Goal: Information Seeking & Learning: Learn about a topic

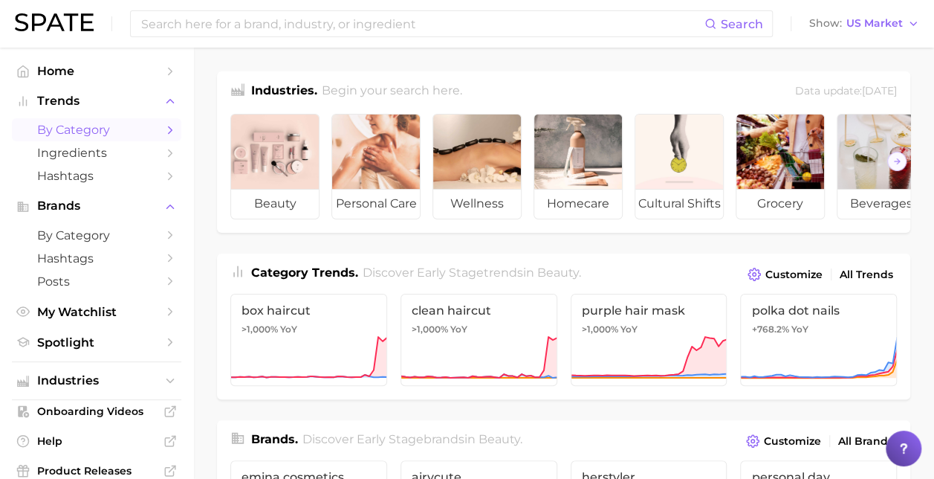
click at [101, 131] on span "by Category" at bounding box center [96, 130] width 119 height 14
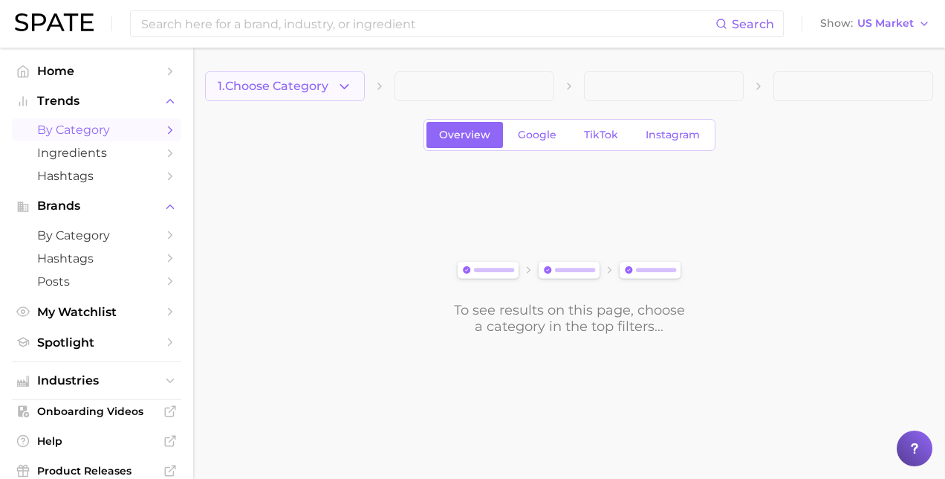
click at [321, 82] on span "1. Choose Category" at bounding box center [273, 86] width 111 height 13
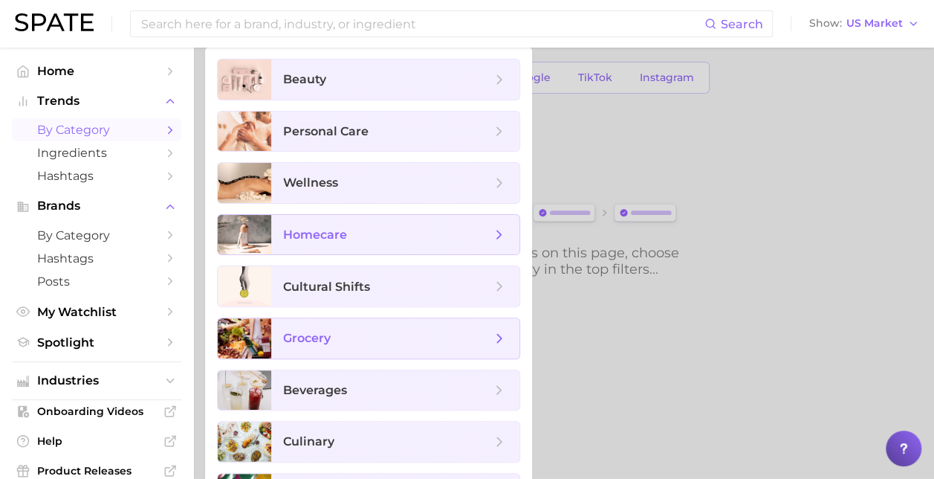
scroll to position [100, 0]
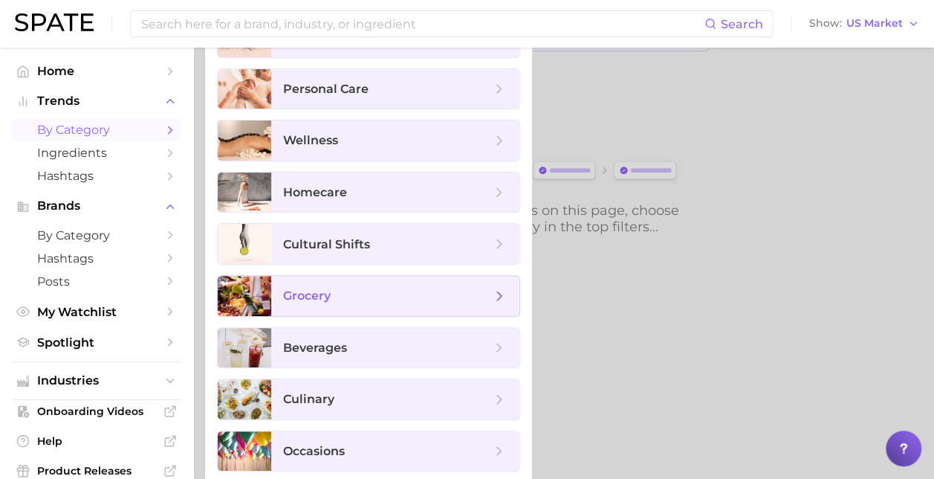
click at [365, 300] on span "grocery" at bounding box center [395, 296] width 248 height 40
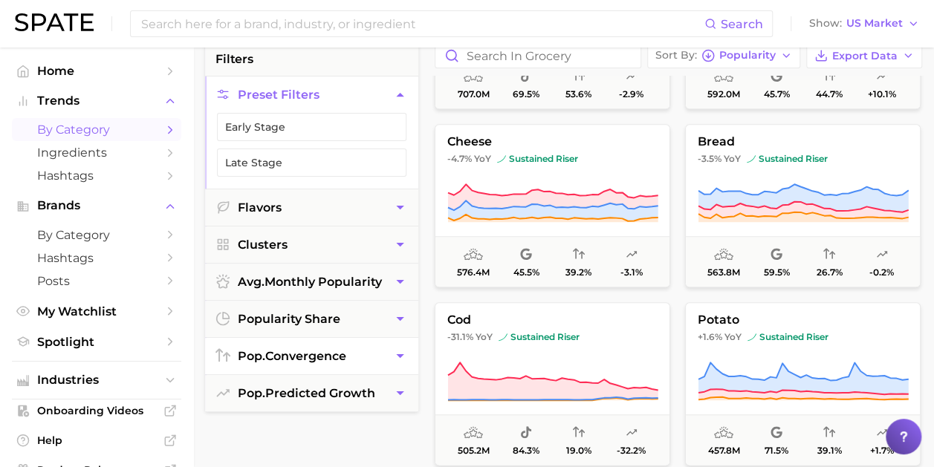
scroll to position [149, 0]
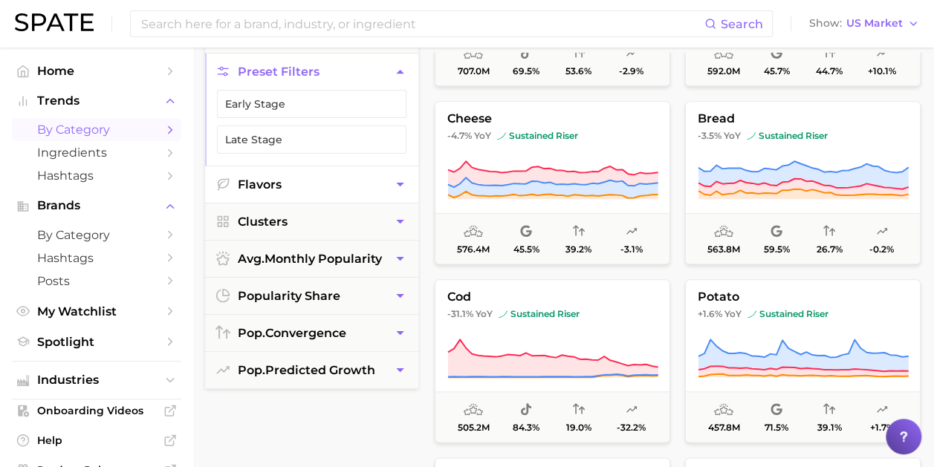
click at [317, 180] on button "Flavors" at bounding box center [311, 184] width 213 height 36
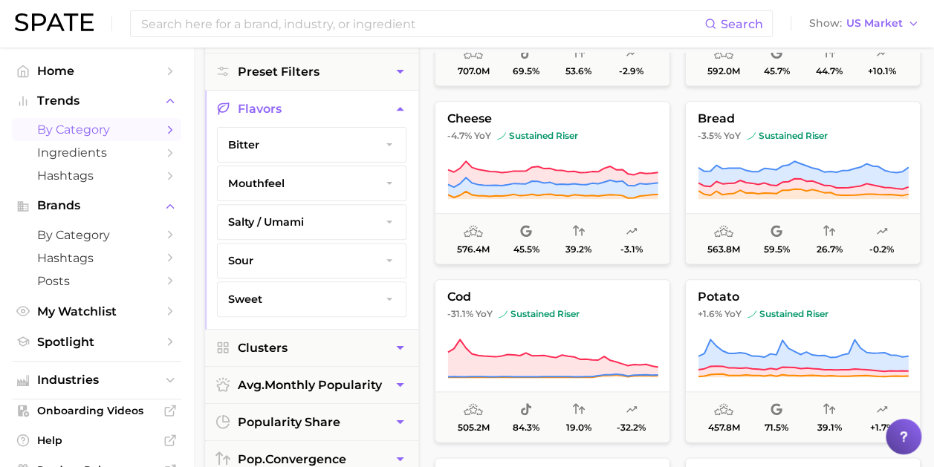
click at [345, 293] on button "sweet" at bounding box center [312, 299] width 188 height 34
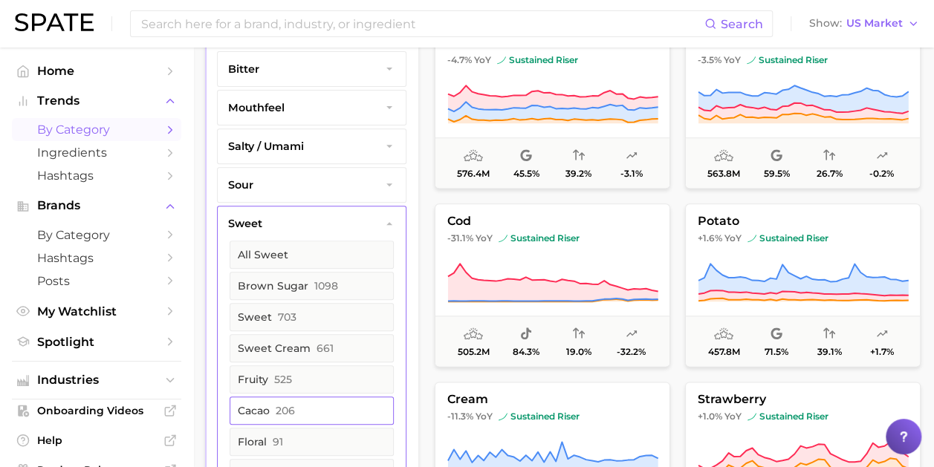
scroll to position [297, 0]
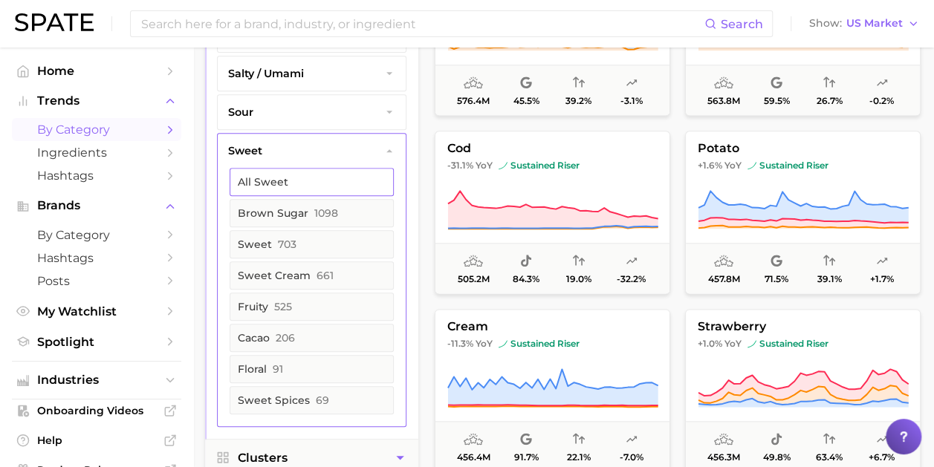
click at [349, 168] on button "All sweet" at bounding box center [312, 182] width 164 height 28
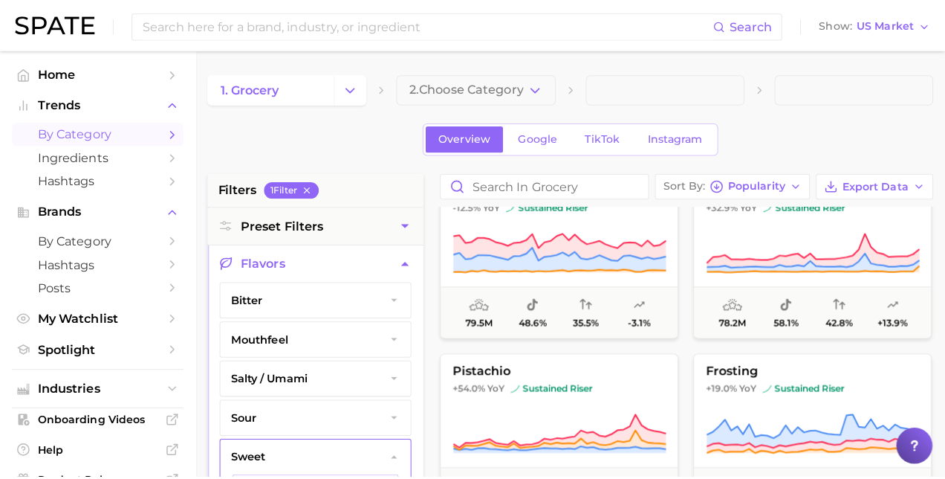
scroll to position [3938, 0]
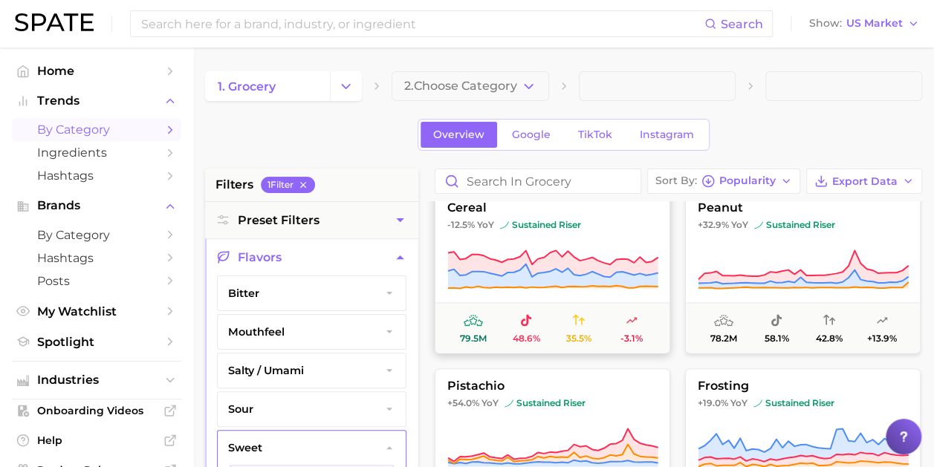
click at [533, 217] on button "cereal -12.5% YoY sustained riser 79.5m 48.6% 35.5% -3.1%" at bounding box center [553, 271] width 236 height 163
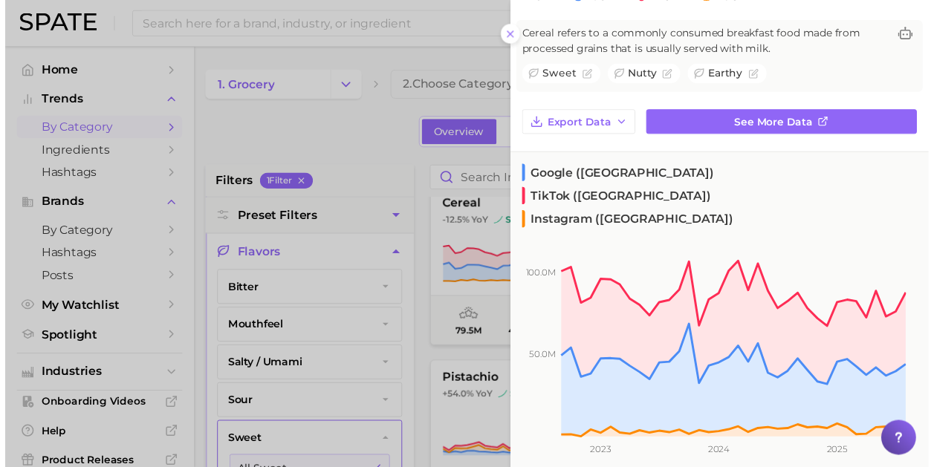
scroll to position [372, 0]
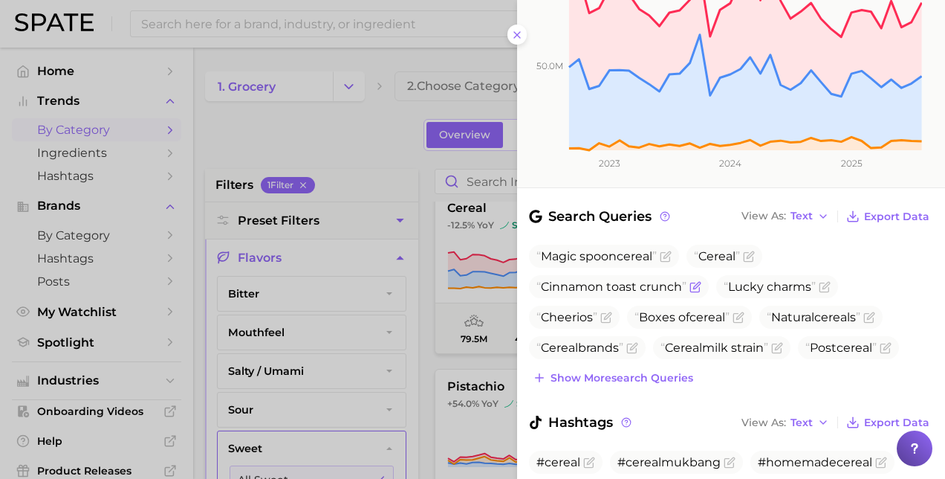
click at [691, 281] on icon "Flag as miscategorized or irrelevant" at bounding box center [696, 287] width 12 height 12
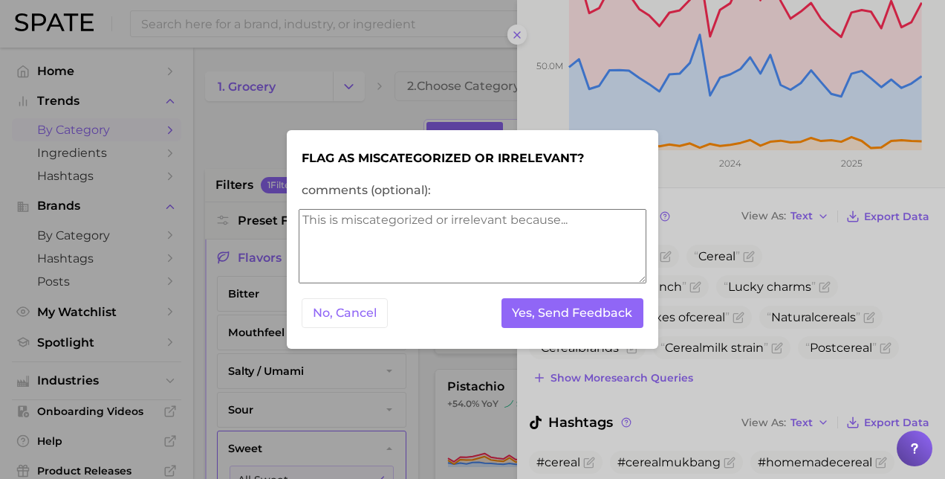
drag, startPoint x: 365, startPoint y: 308, endPoint x: 650, endPoint y: 291, distance: 285.8
click at [366, 307] on button "No, Cancel" at bounding box center [345, 313] width 86 height 30
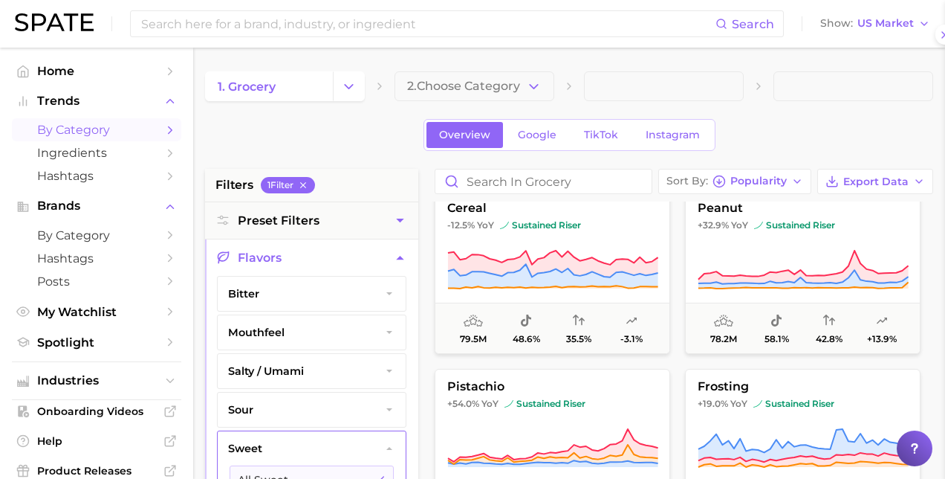
scroll to position [0, 0]
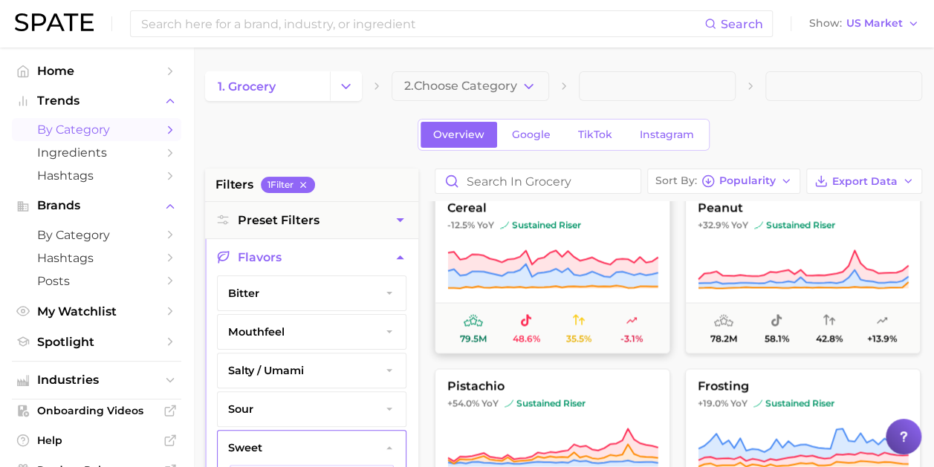
click at [554, 215] on button "cereal -12.5% YoY sustained riser 79.5m 48.6% 35.5% -3.1%" at bounding box center [553, 271] width 236 height 163
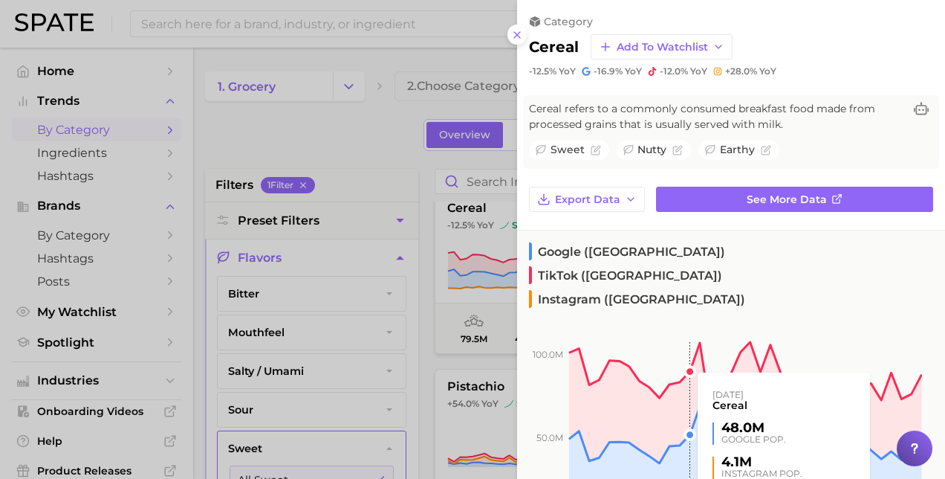
scroll to position [372, 0]
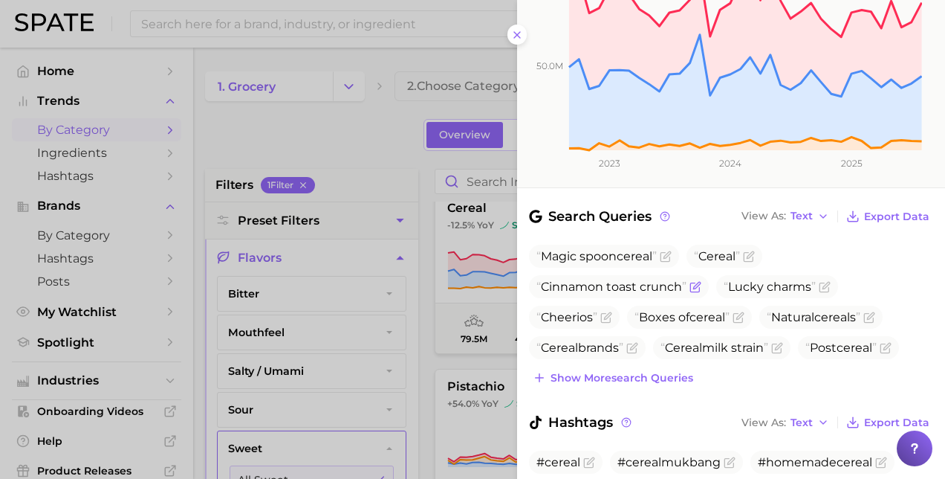
click at [622, 279] on span "Cinnamon toast crunch" at bounding box center [611, 286] width 150 height 14
click at [633, 279] on span "Cinnamon toast crunch" at bounding box center [611, 286] width 150 height 14
click at [566, 279] on span "Cinnamon toast crunch" at bounding box center [611, 286] width 150 height 14
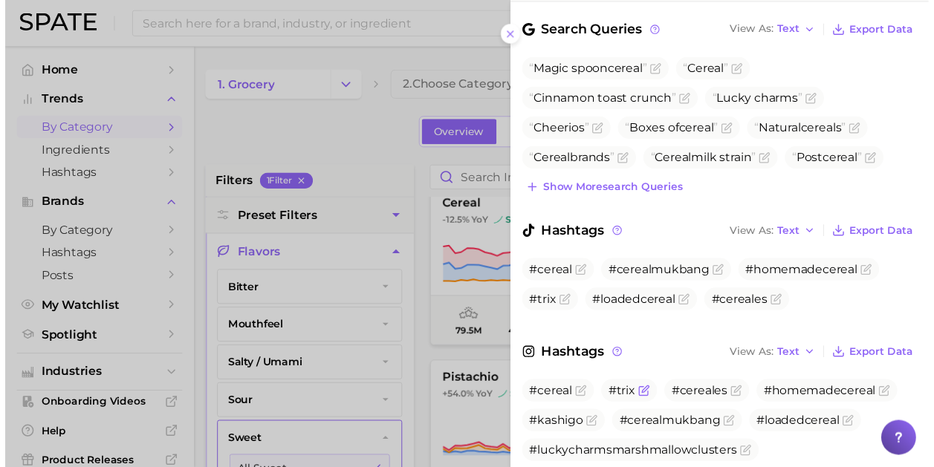
scroll to position [640, 0]
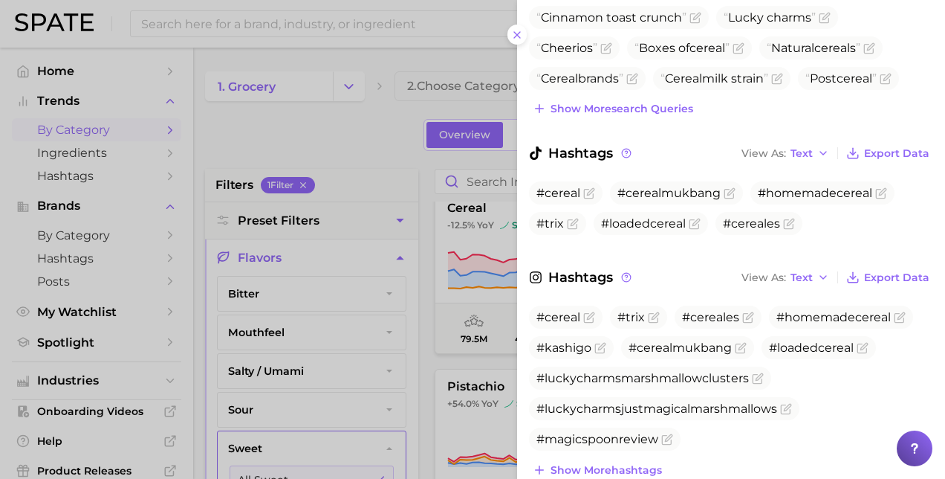
click at [369, 100] on div at bounding box center [472, 239] width 945 height 479
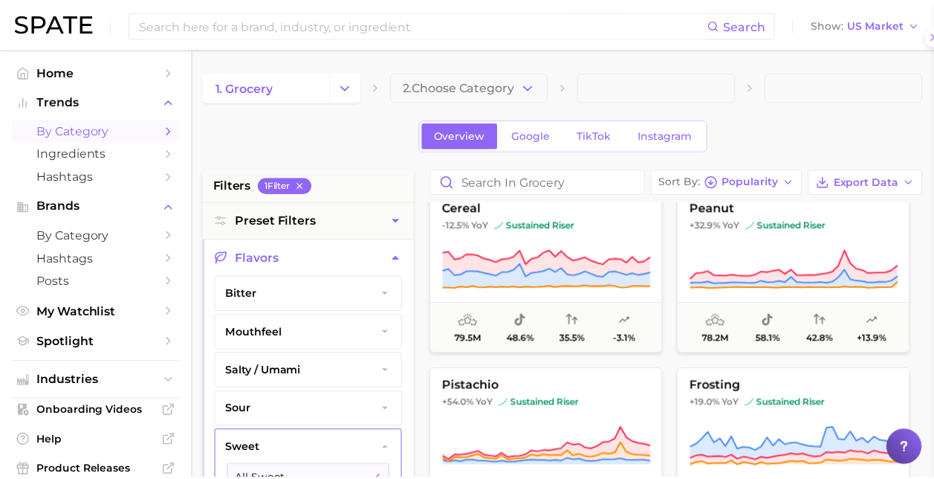
scroll to position [0, 0]
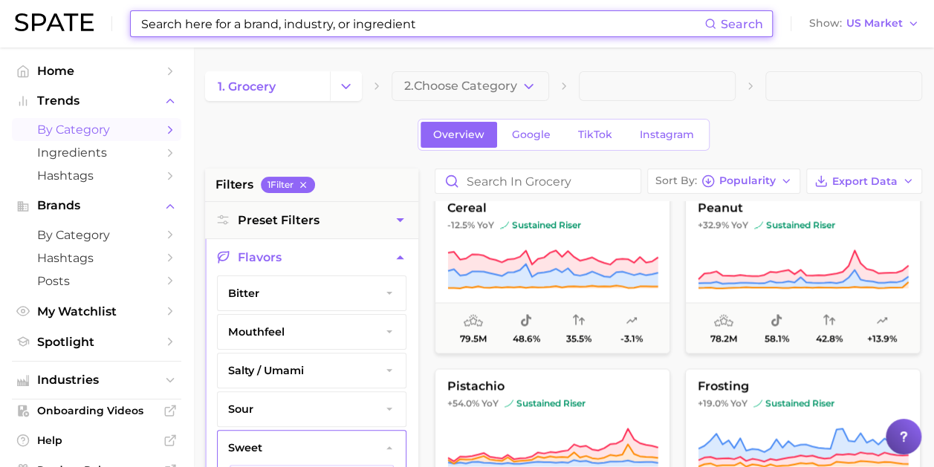
click at [227, 22] on input at bounding box center [422, 23] width 565 height 25
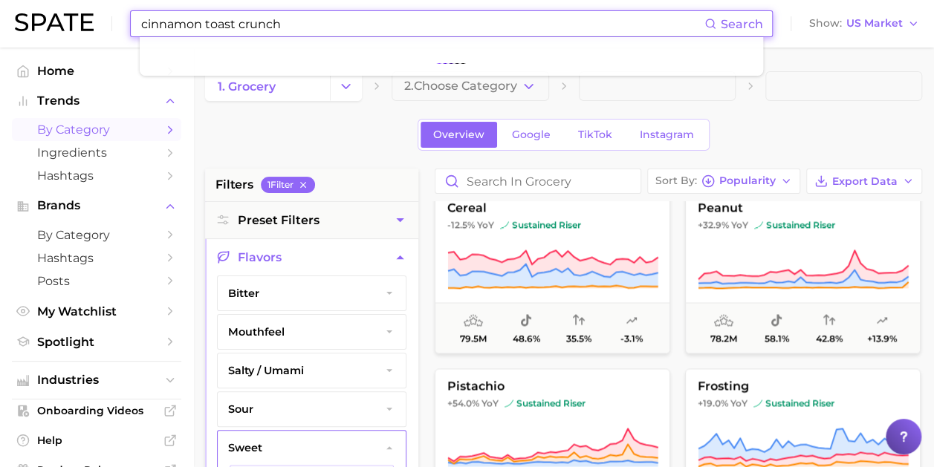
type input "cinnamon toast crunch"
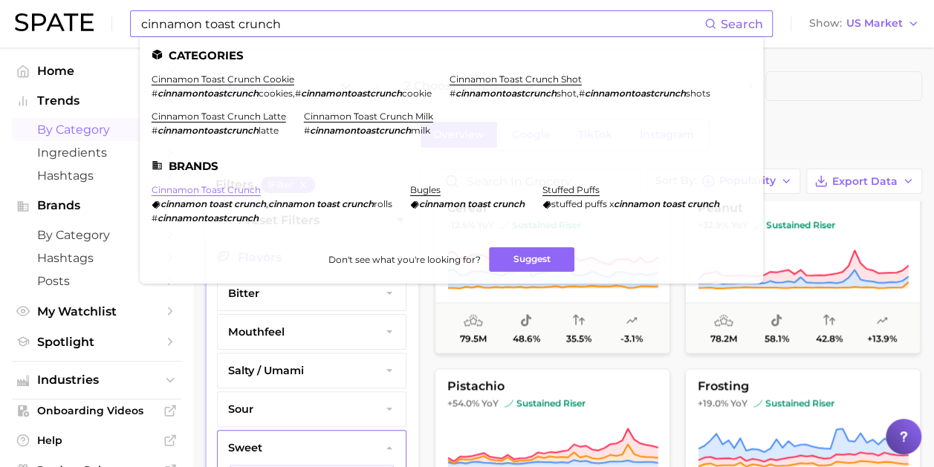
click at [236, 192] on link "cinnamon toast crunch" at bounding box center [206, 189] width 109 height 11
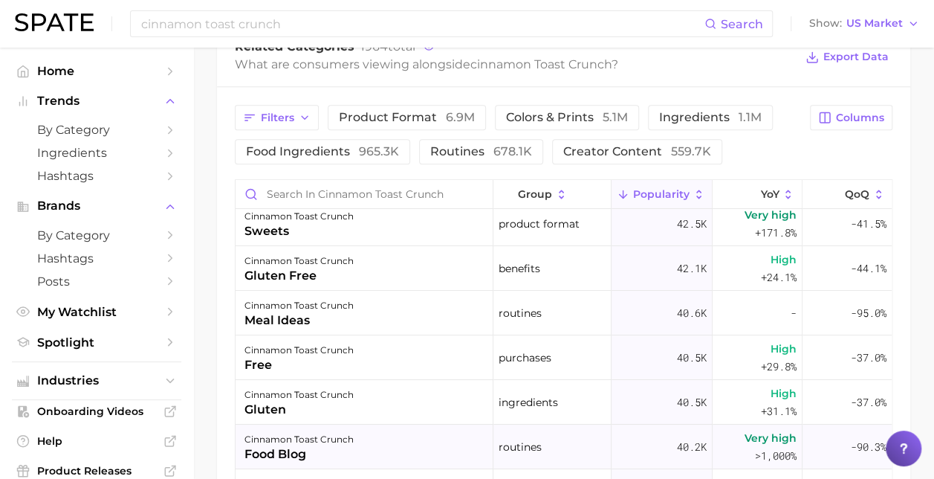
scroll to position [2749, 0]
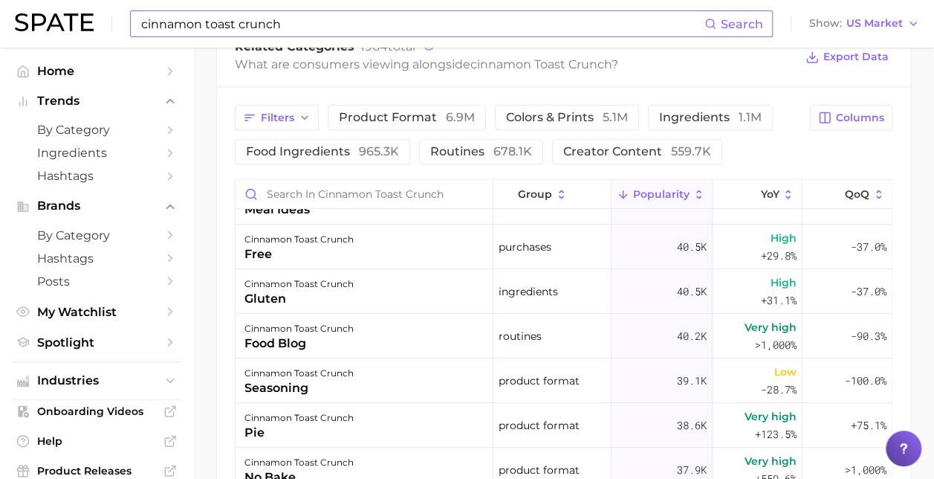
click at [240, 27] on input "cinnamon toast crunch" at bounding box center [422, 23] width 565 height 25
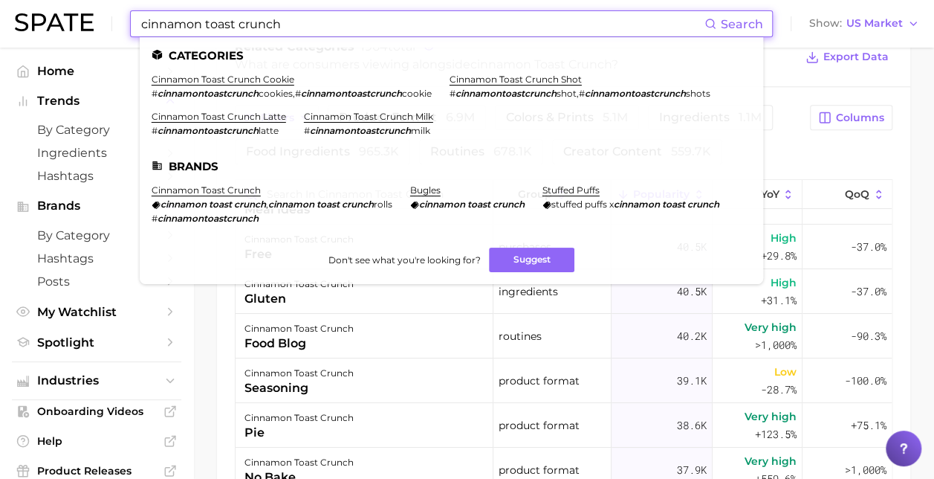
drag, startPoint x: 305, startPoint y: 25, endPoint x: 0, endPoint y: 33, distance: 305.5
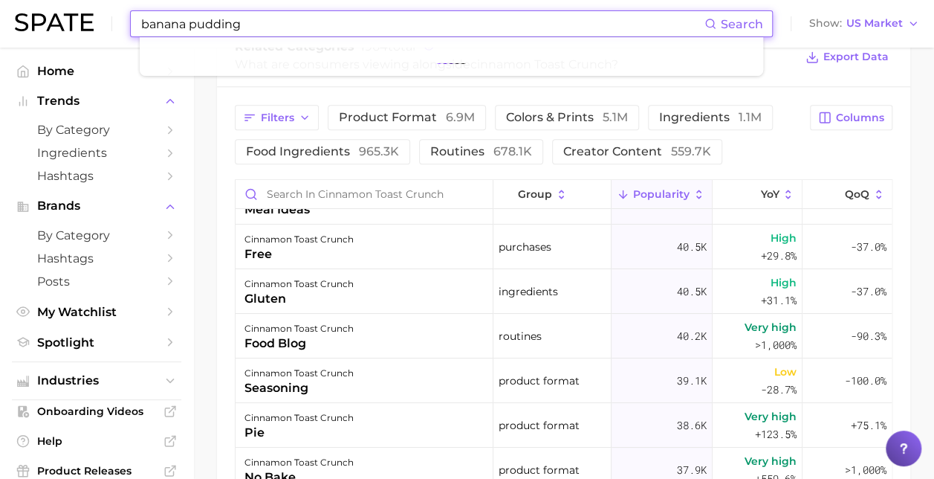
type input "banana pudding"
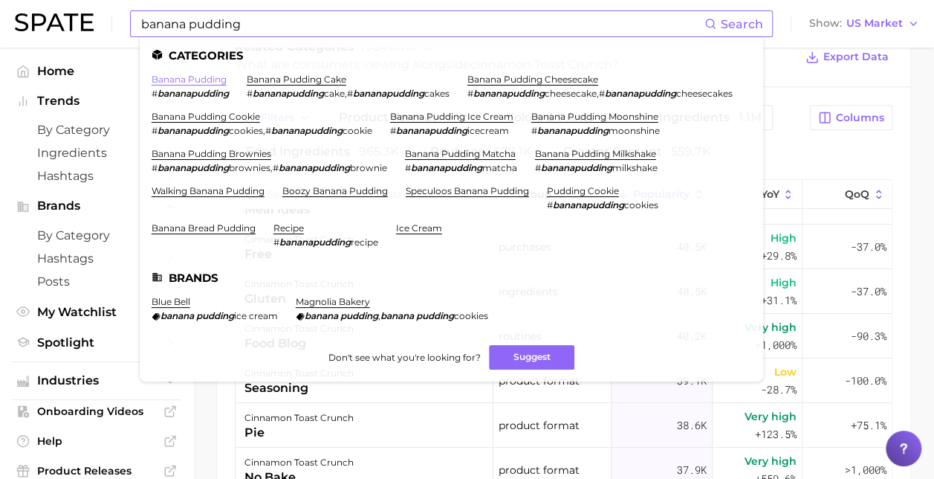
click at [190, 83] on link "banana pudding" at bounding box center [189, 79] width 75 height 11
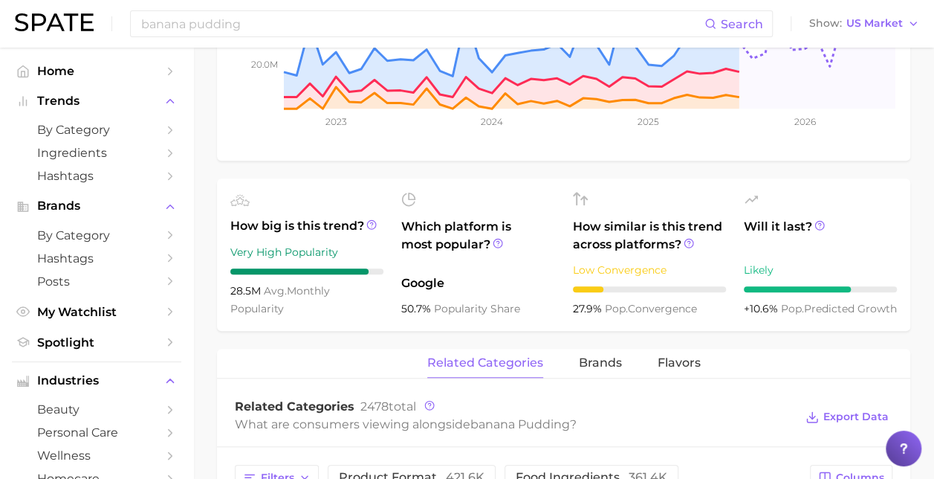
scroll to position [446, 0]
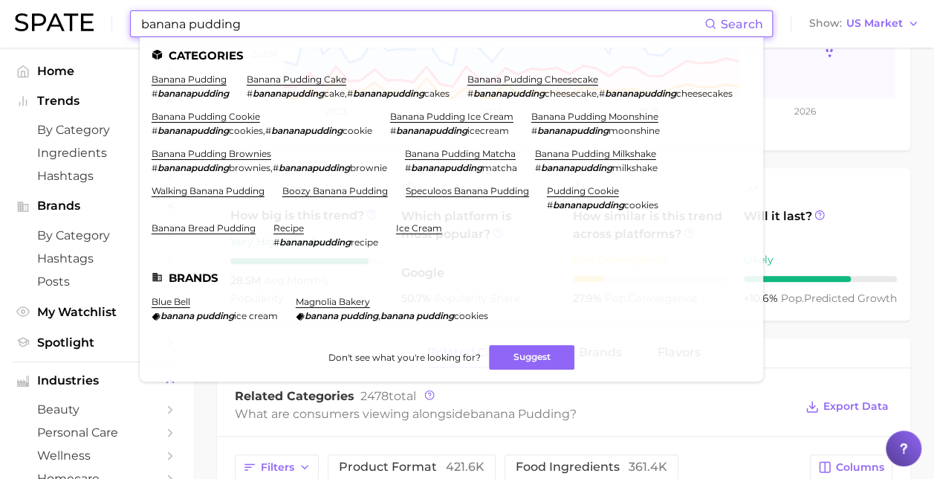
drag, startPoint x: 250, startPoint y: 25, endPoint x: 116, endPoint y: 42, distance: 134.8
click at [116, 42] on div "banana pudding Search Categories banana pudding # bananapudding banana pudding …" at bounding box center [467, 24] width 904 height 48
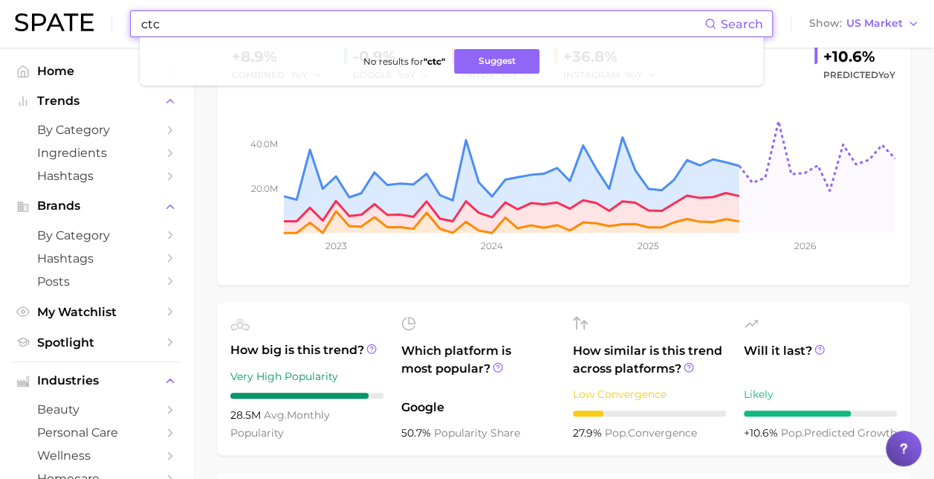
scroll to position [297, 0]
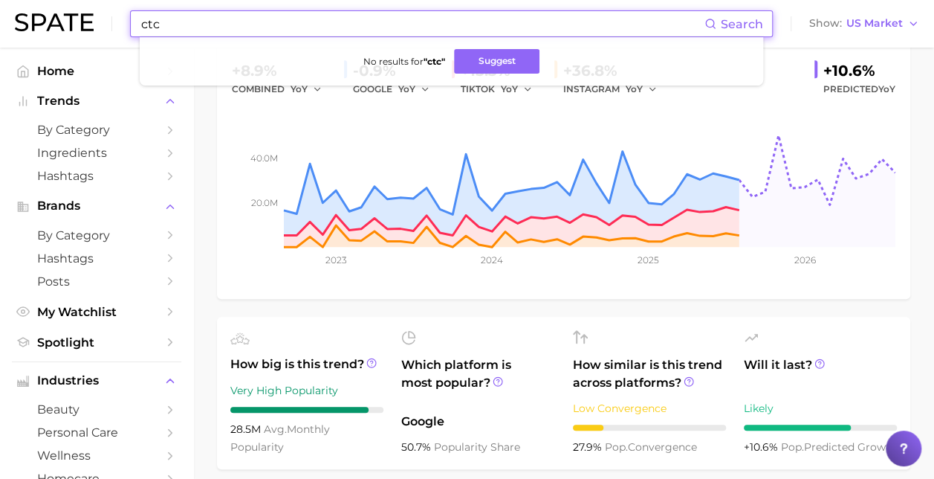
drag, startPoint x: 192, startPoint y: 30, endPoint x: 184, endPoint y: 33, distance: 7.8
click at [184, 33] on input "ctc" at bounding box center [422, 23] width 565 height 25
drag, startPoint x: 175, startPoint y: 27, endPoint x: 129, endPoint y: 25, distance: 46.1
click at [129, 25] on div "ctc Search No results for " ctc " Suggest Show US Market" at bounding box center [467, 24] width 904 height 48
type input "cinnamon toast crunch"
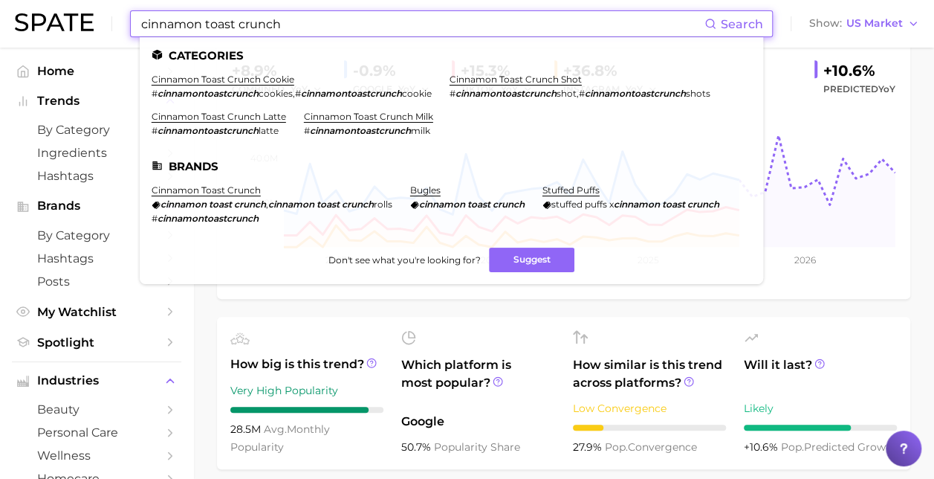
click at [742, 21] on span "Search" at bounding box center [742, 24] width 42 height 14
click at [227, 189] on link "cinnamon toast crunch" at bounding box center [206, 189] width 109 height 11
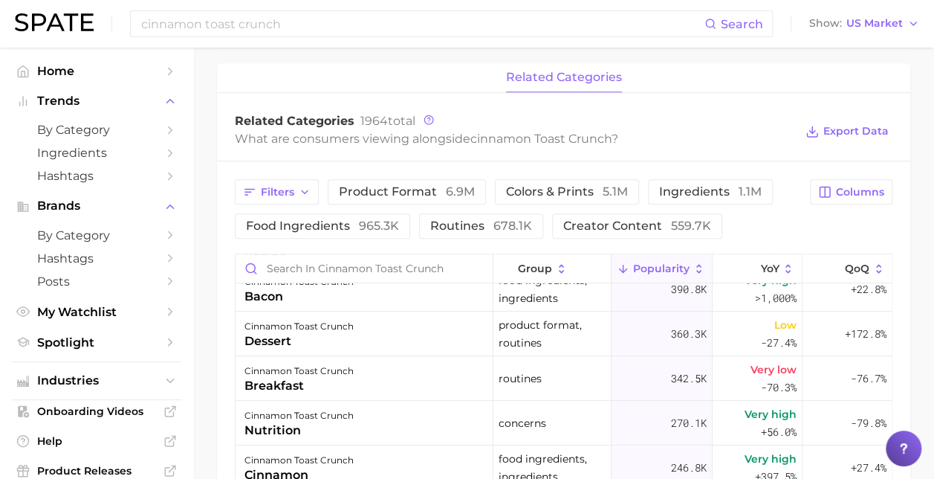
scroll to position [149, 0]
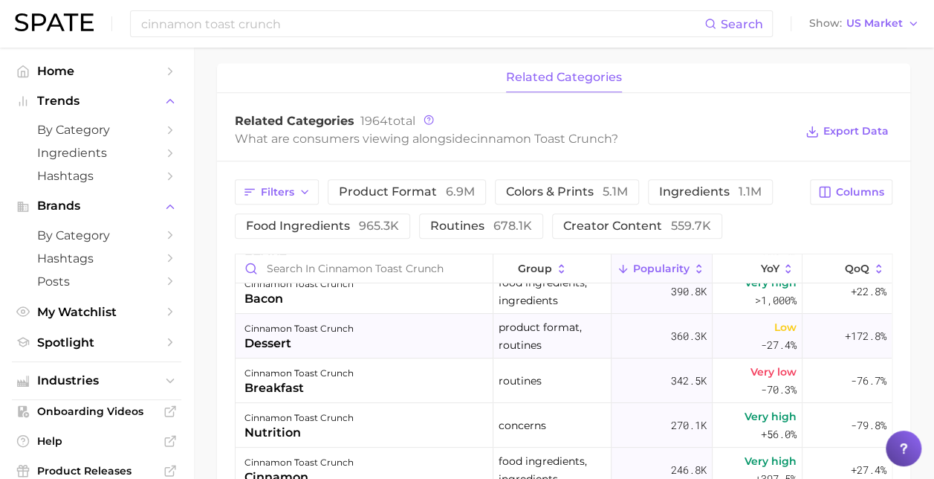
click at [412, 343] on div "cinnamon toast crunch dessert" at bounding box center [365, 336] width 258 height 45
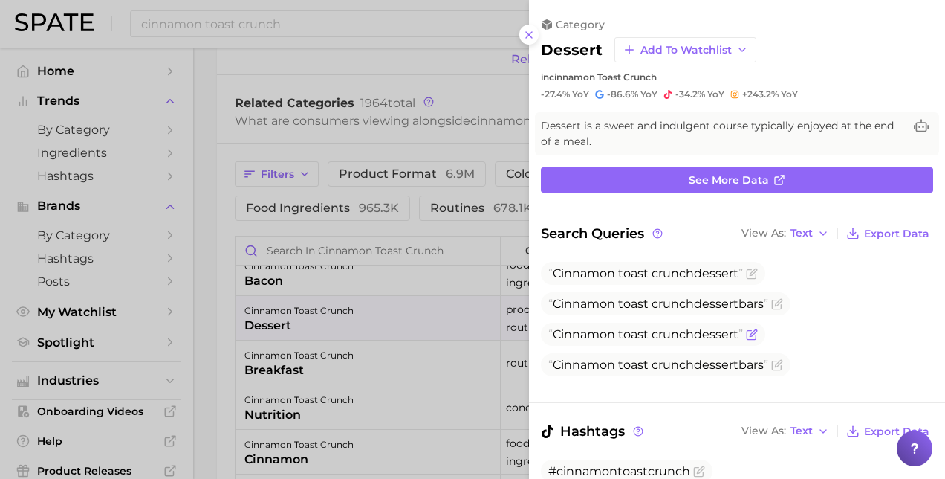
scroll to position [0, 0]
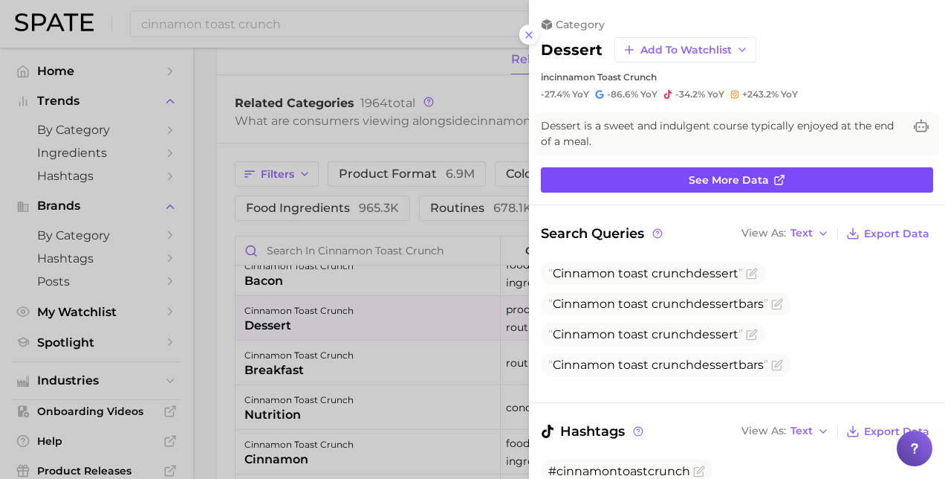
click at [663, 181] on link "See more data" at bounding box center [737, 179] width 392 height 25
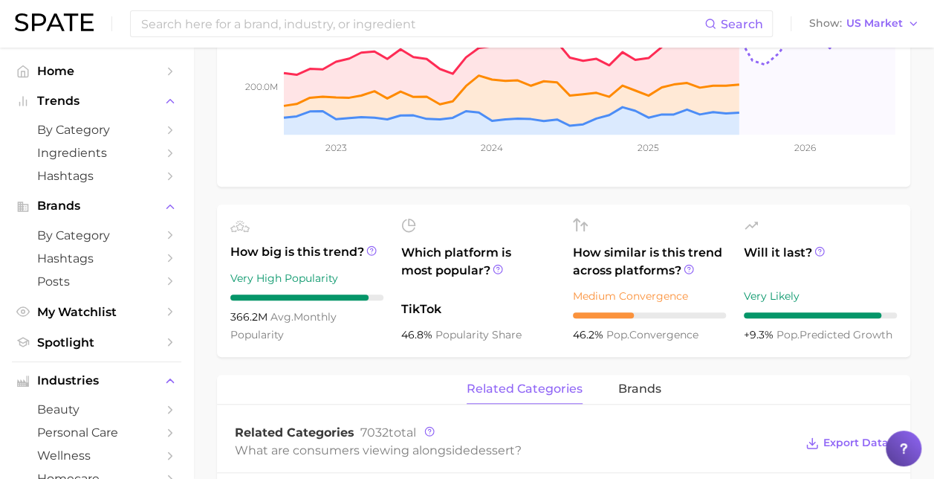
scroll to position [520, 0]
